Goal: Transaction & Acquisition: Purchase product/service

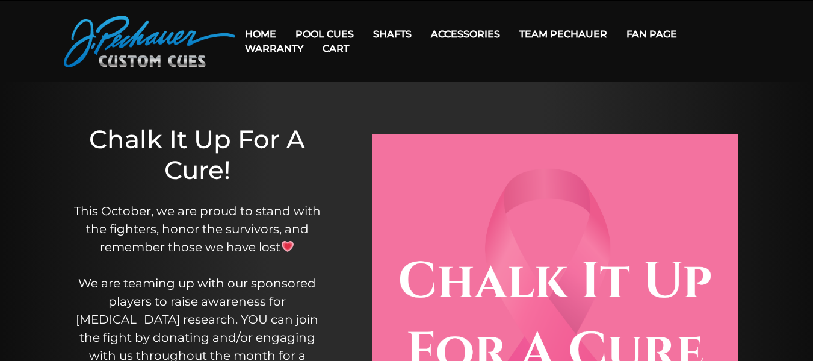
scroll to position [30, 0]
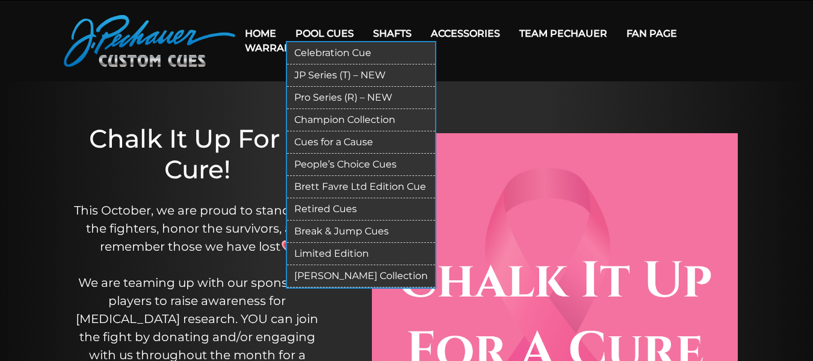
click at [361, 231] on link "Break & Jump Cues" at bounding box center [361, 231] width 148 height 22
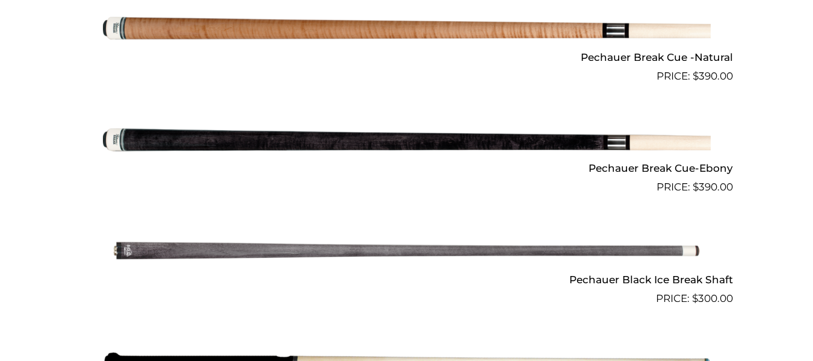
scroll to position [802, 0]
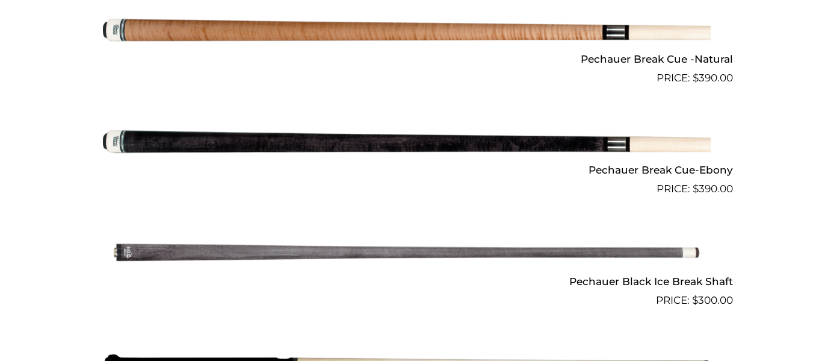
click at [373, 144] on img at bounding box center [407, 141] width 608 height 101
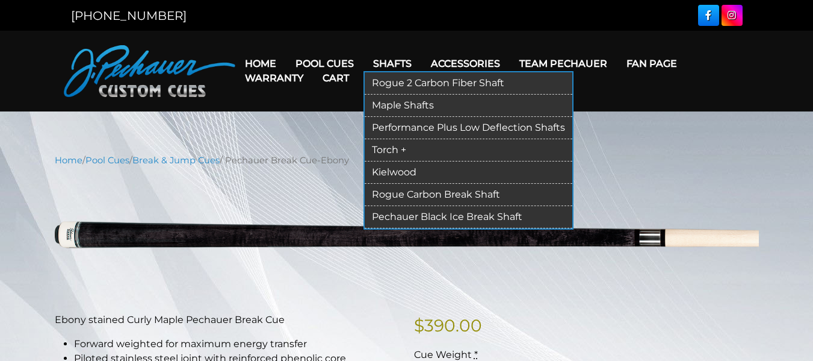
click at [394, 109] on link "Maple Shafts" at bounding box center [469, 106] width 208 height 22
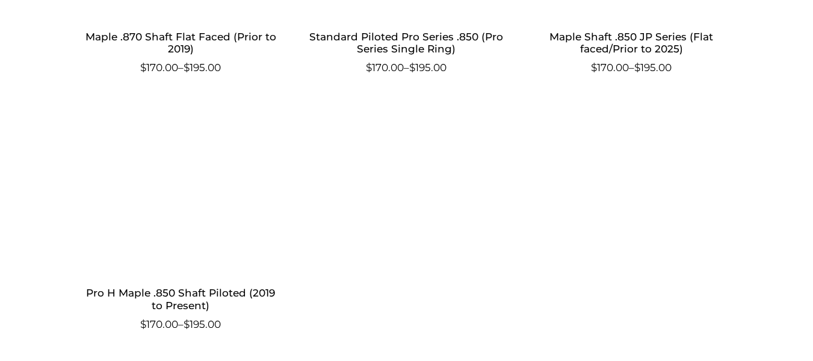
scroll to position [835, 0]
